Goal: Task Accomplishment & Management: Manage account settings

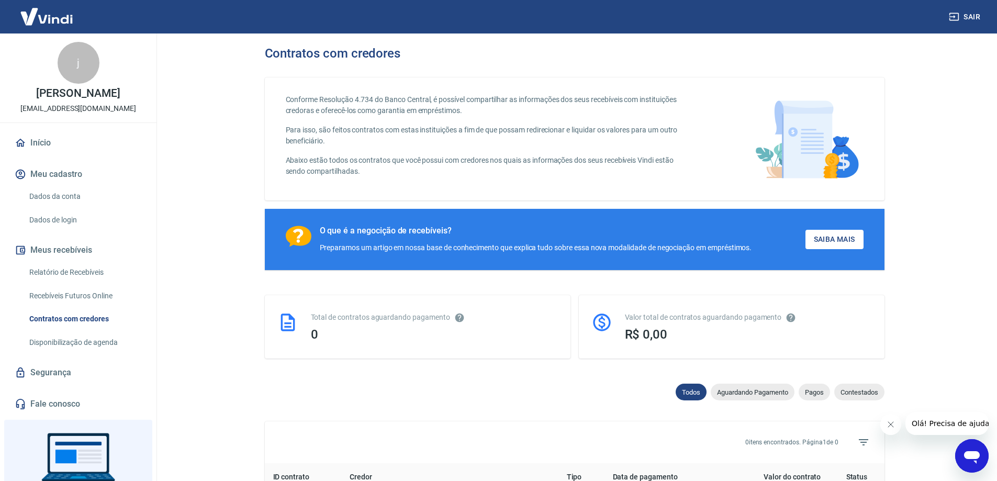
click at [59, 194] on link "Dados da conta" at bounding box center [84, 196] width 119 height 21
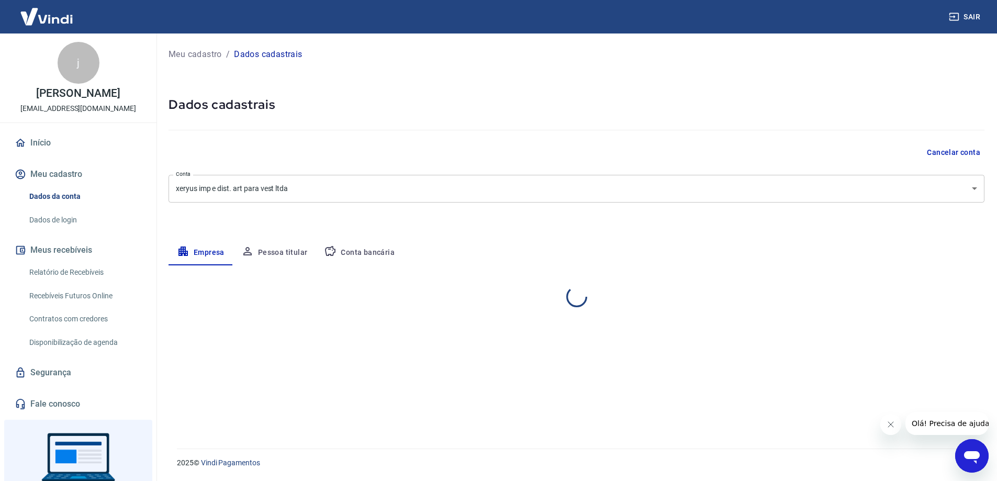
select select "SP"
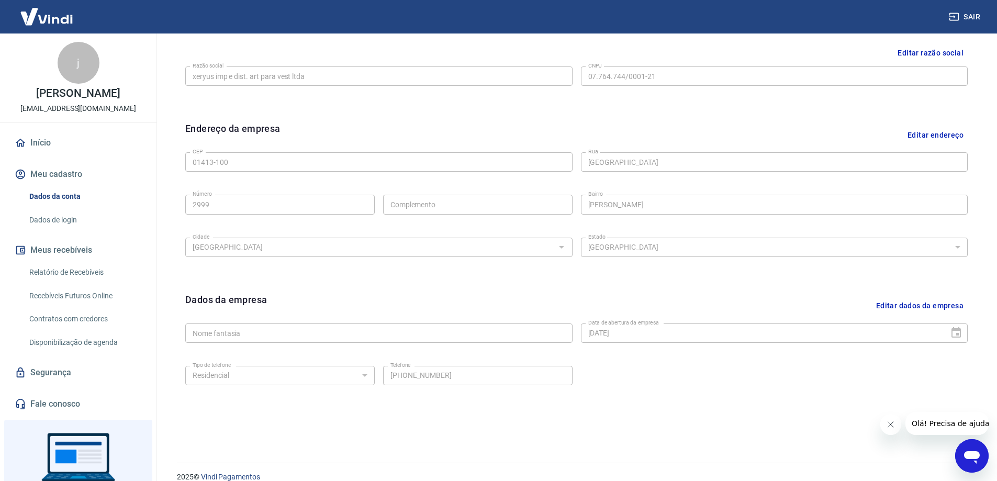
scroll to position [274, 0]
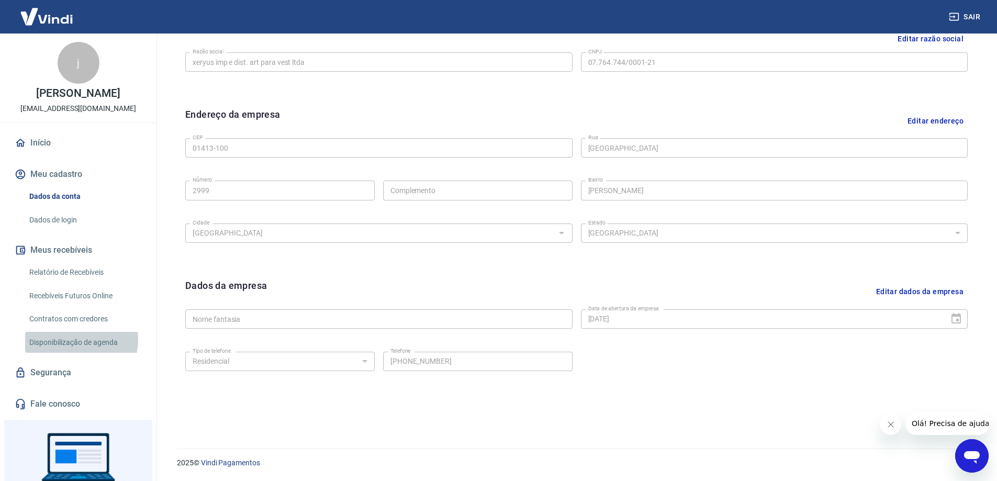
click at [74, 340] on link "Disponibilização de agenda" at bounding box center [84, 342] width 119 height 21
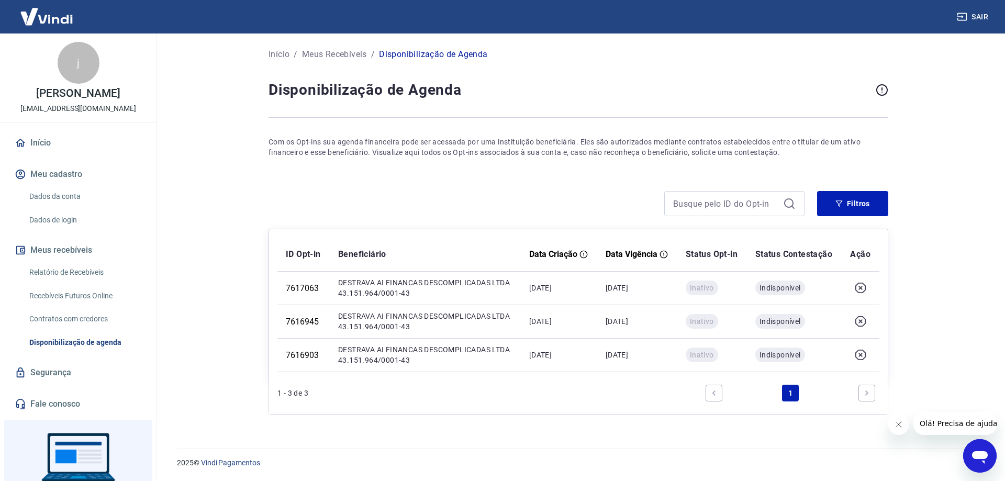
click at [35, 142] on link "Início" at bounding box center [78, 142] width 131 height 23
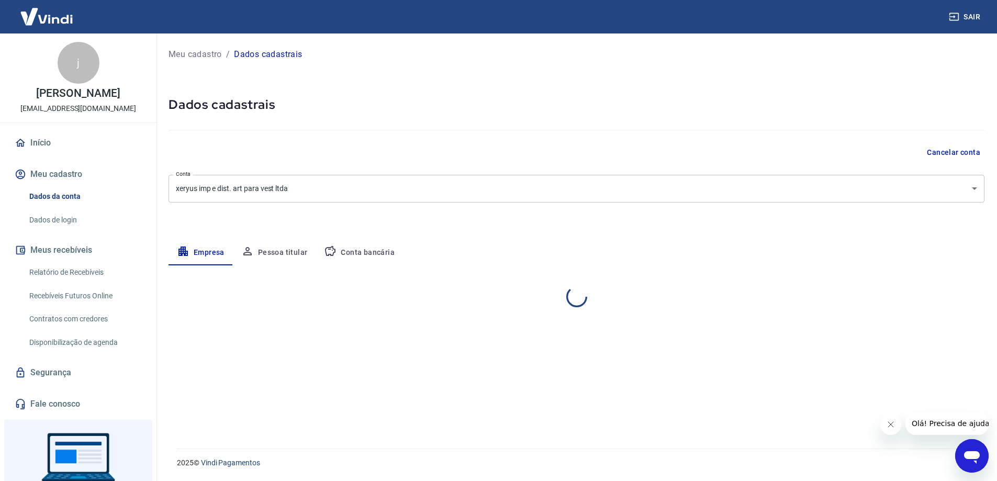
select select "SP"
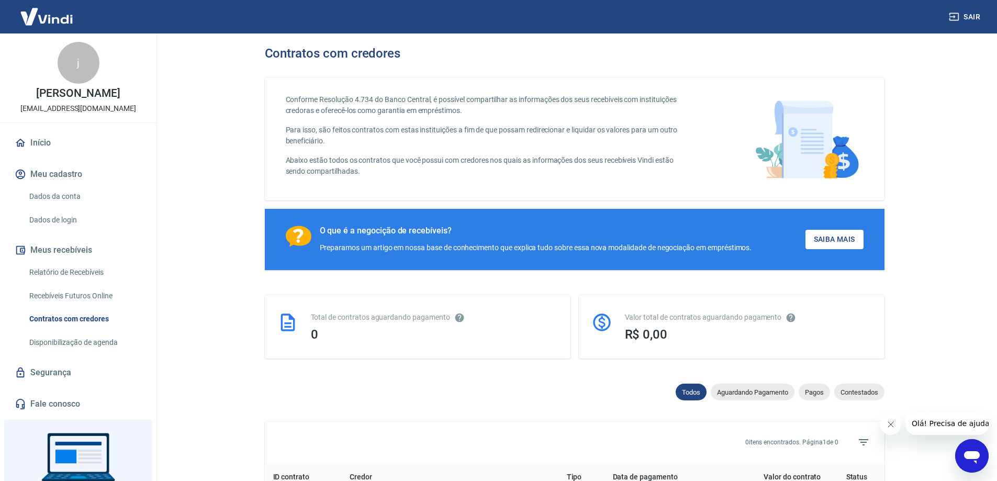
click at [43, 194] on link "Dados da conta" at bounding box center [84, 196] width 119 height 21
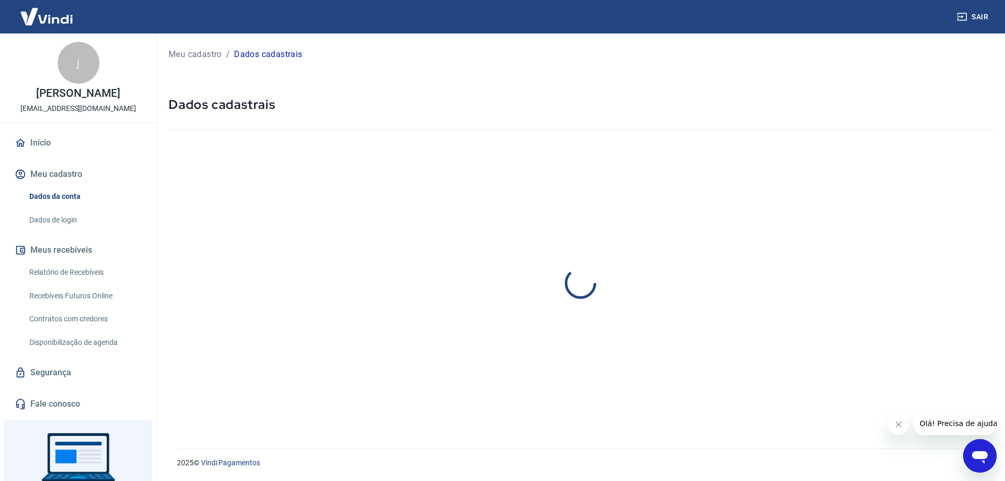
select select "SP"
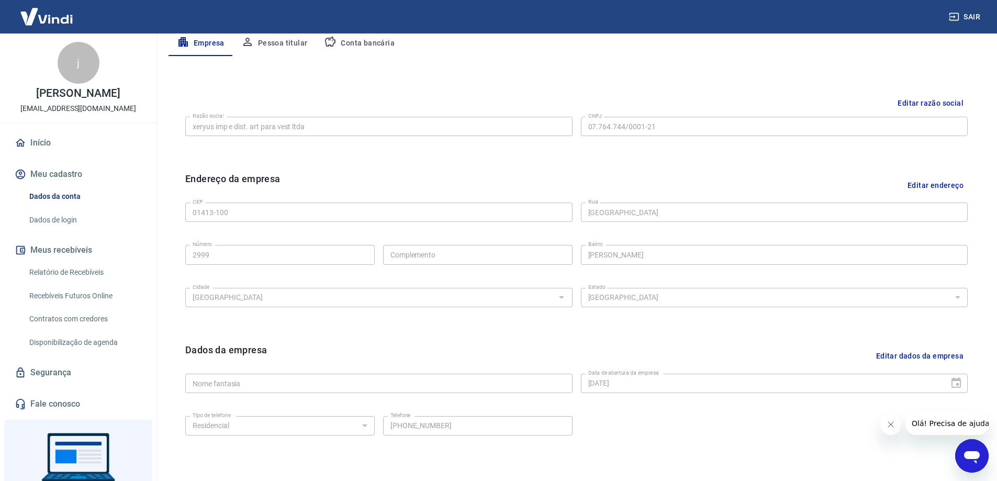
scroll to position [274, 0]
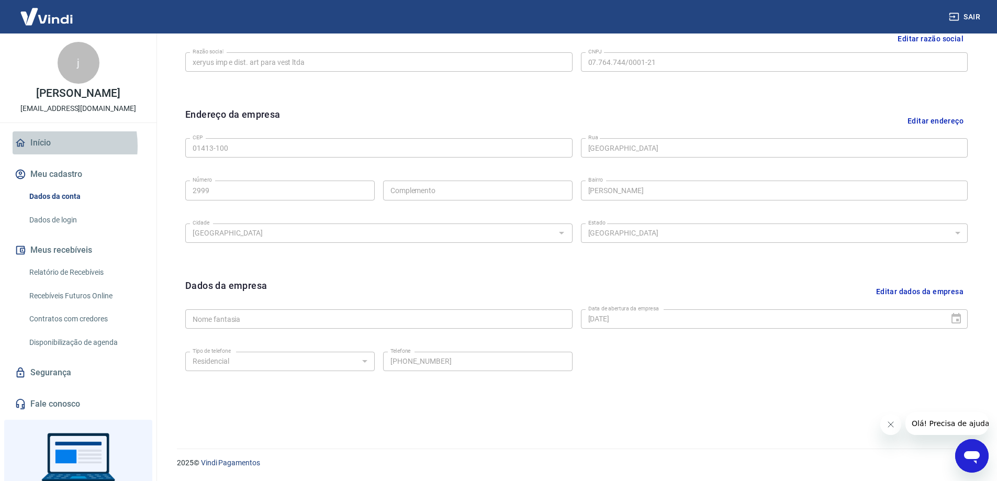
click at [36, 146] on link "Início" at bounding box center [78, 142] width 131 height 23
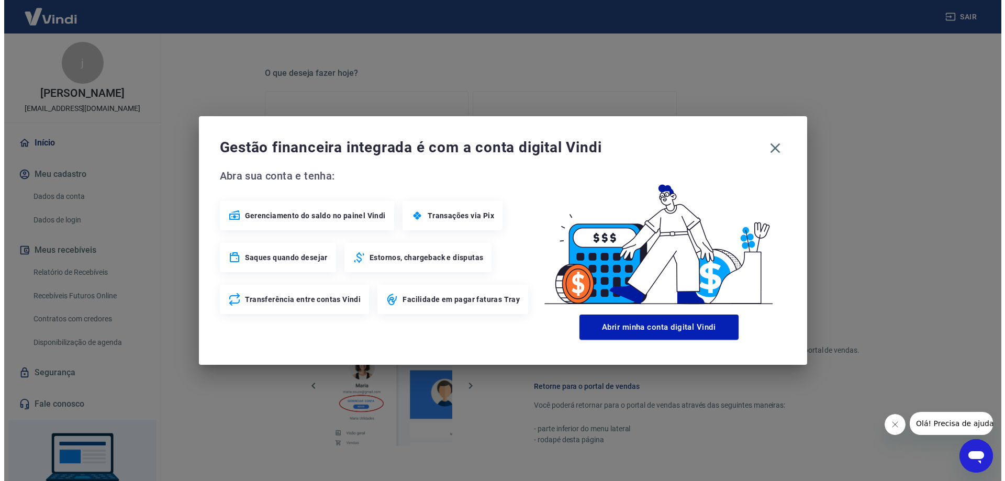
scroll to position [442, 0]
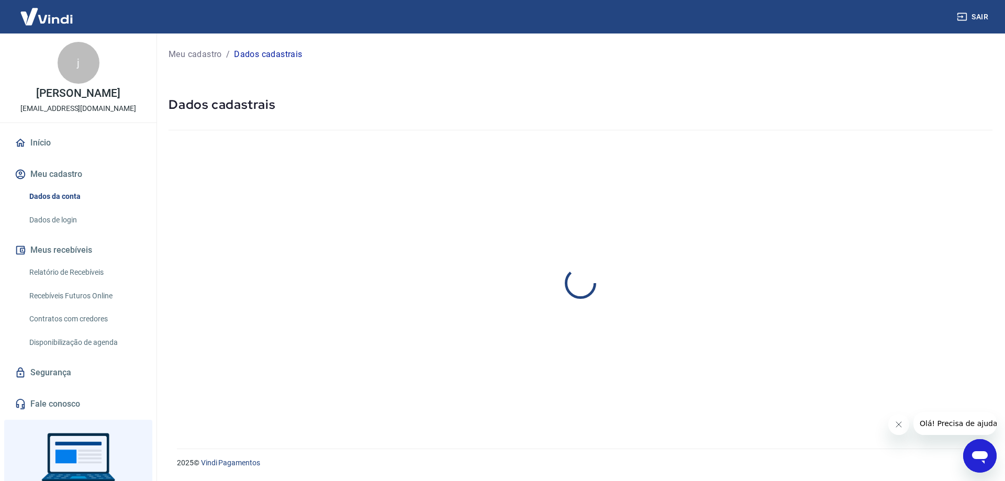
select select "SP"
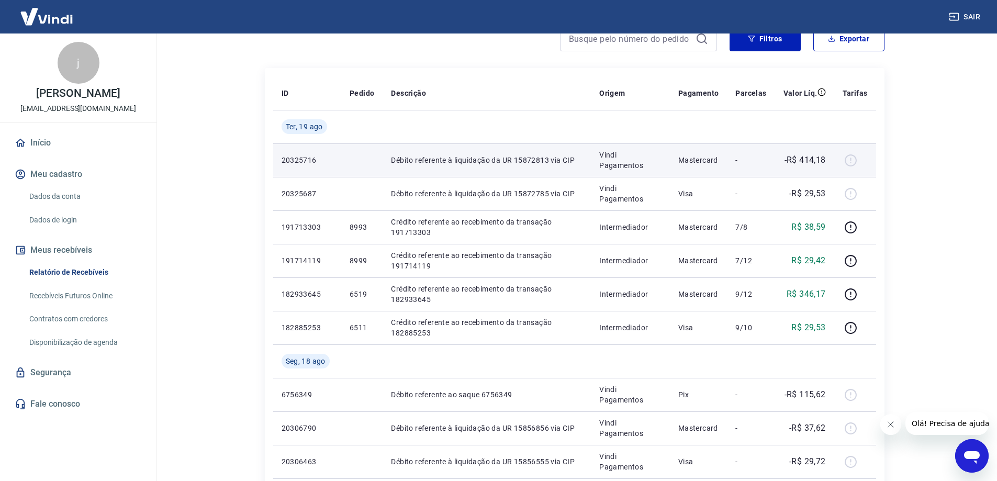
scroll to position [105, 0]
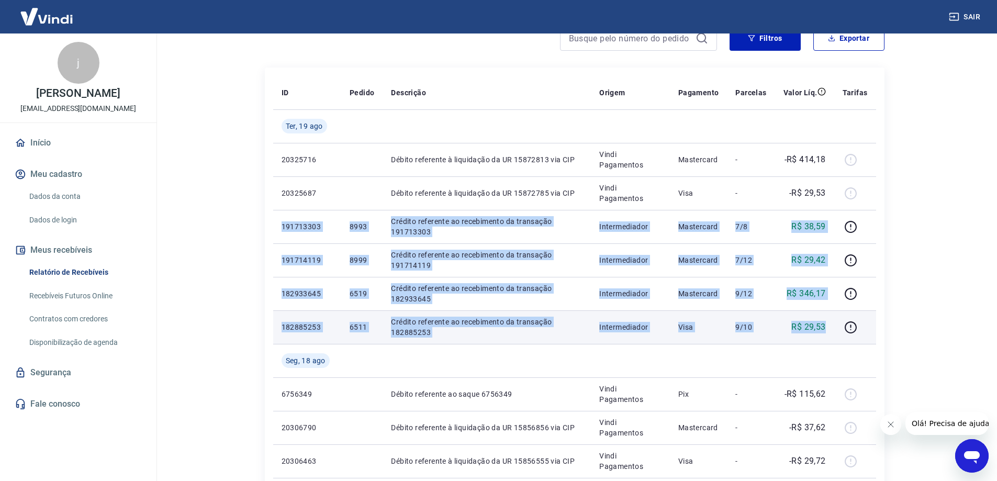
drag, startPoint x: 275, startPoint y: 224, endPoint x: 832, endPoint y: 324, distance: 566.2
copy tbody "191713303 8993 Crédito referente ao recebimento da transação 191713303 Intermed…"
